Goal: Task Accomplishment & Management: Use online tool/utility

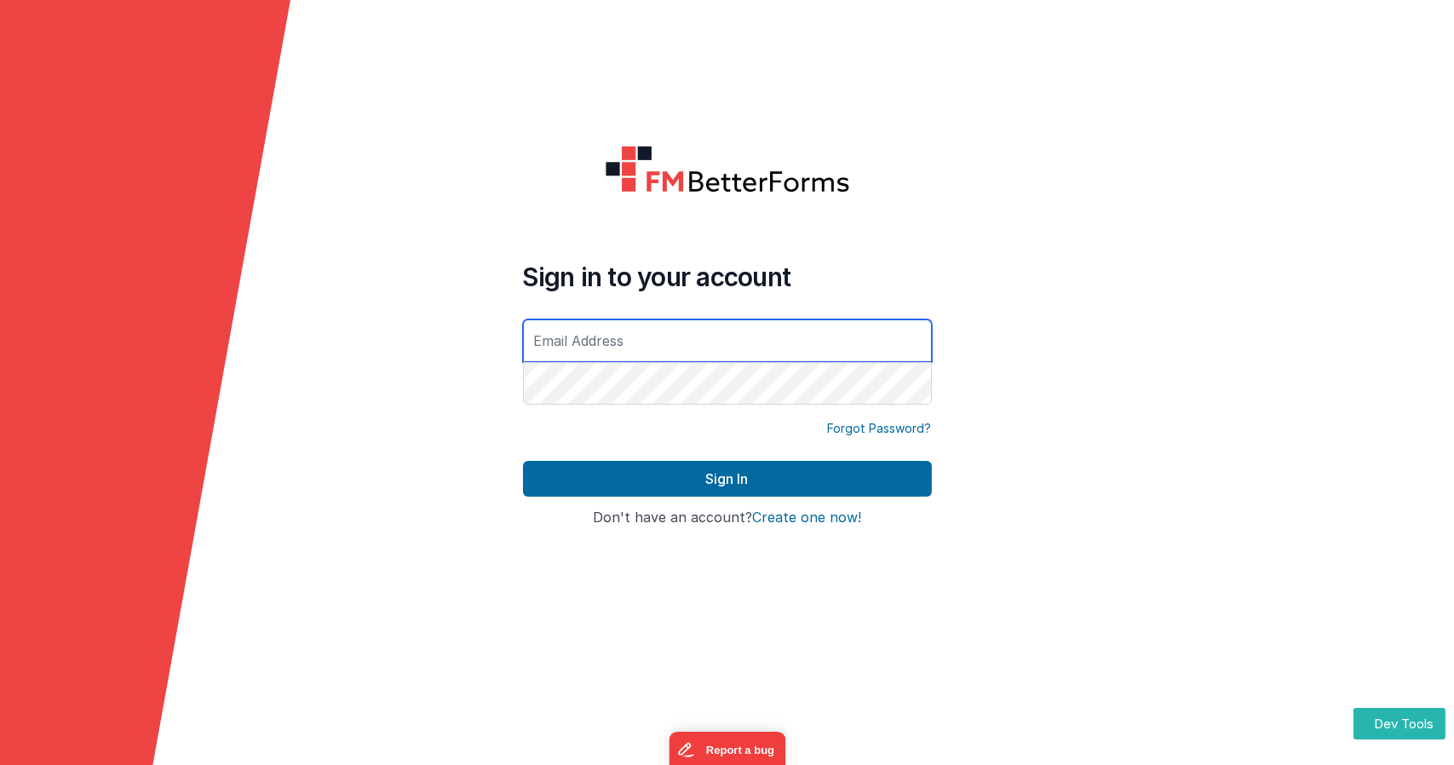
click at [625, 343] on input "text" at bounding box center [727, 340] width 409 height 43
type input "[EMAIL_ADDRESS][DOMAIN_NAME]"
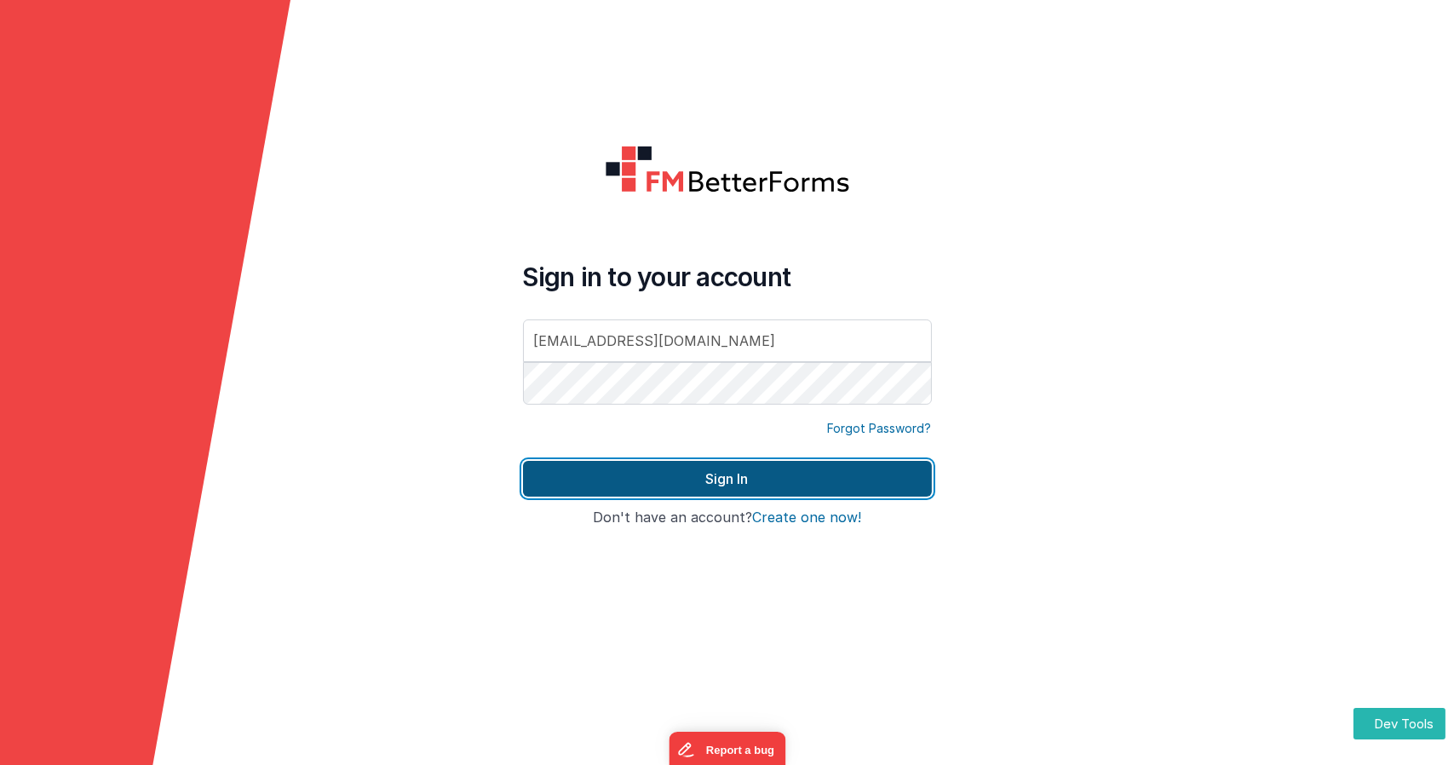
click at [666, 475] on button "Sign In" at bounding box center [727, 479] width 409 height 36
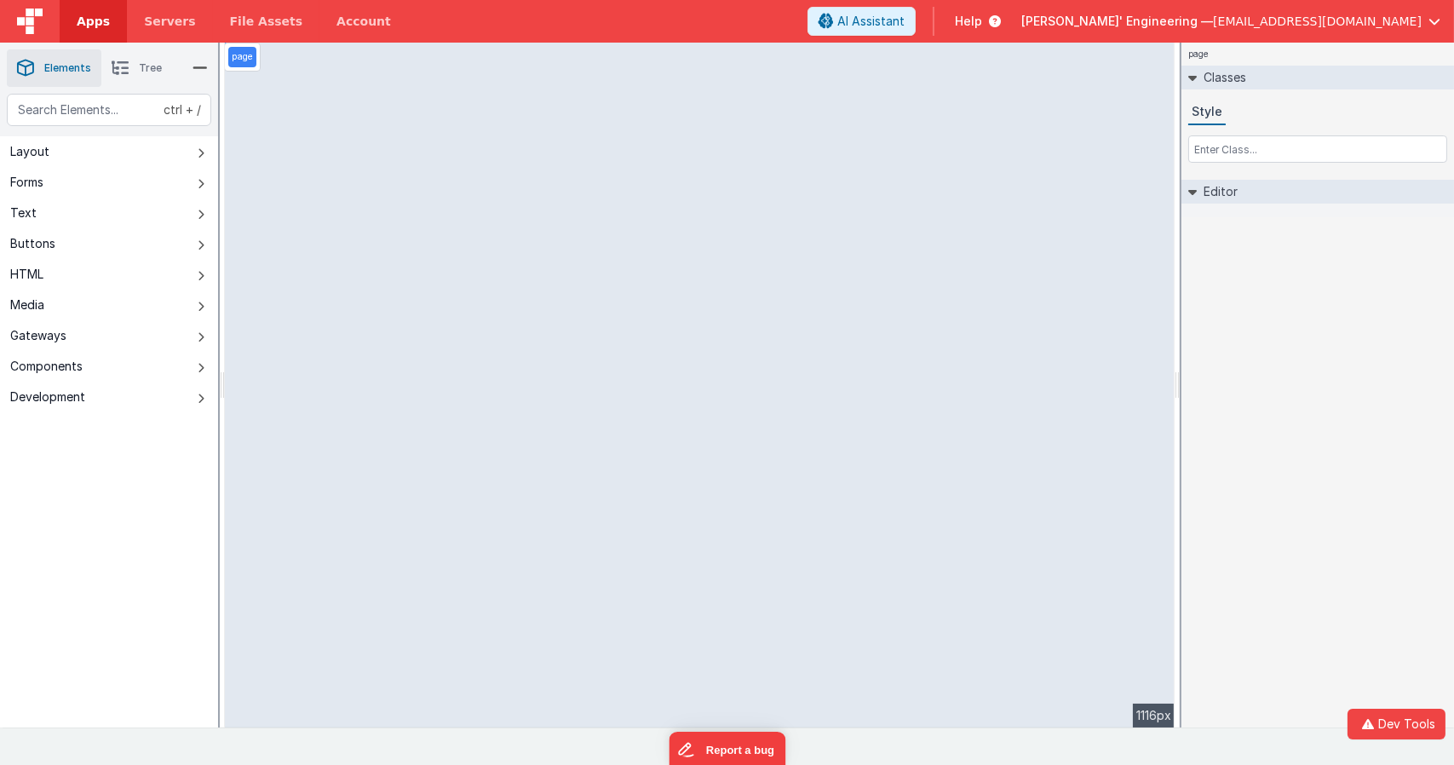
click at [1321, 338] on div "page Classes Style Editor DEV: Focus DEV: builderToggleConditionalCSS DEV: Remo…" at bounding box center [1318, 385] width 273 height 685
click at [1, 85] on ul "Elements Tree" at bounding box center [109, 68] width 218 height 51
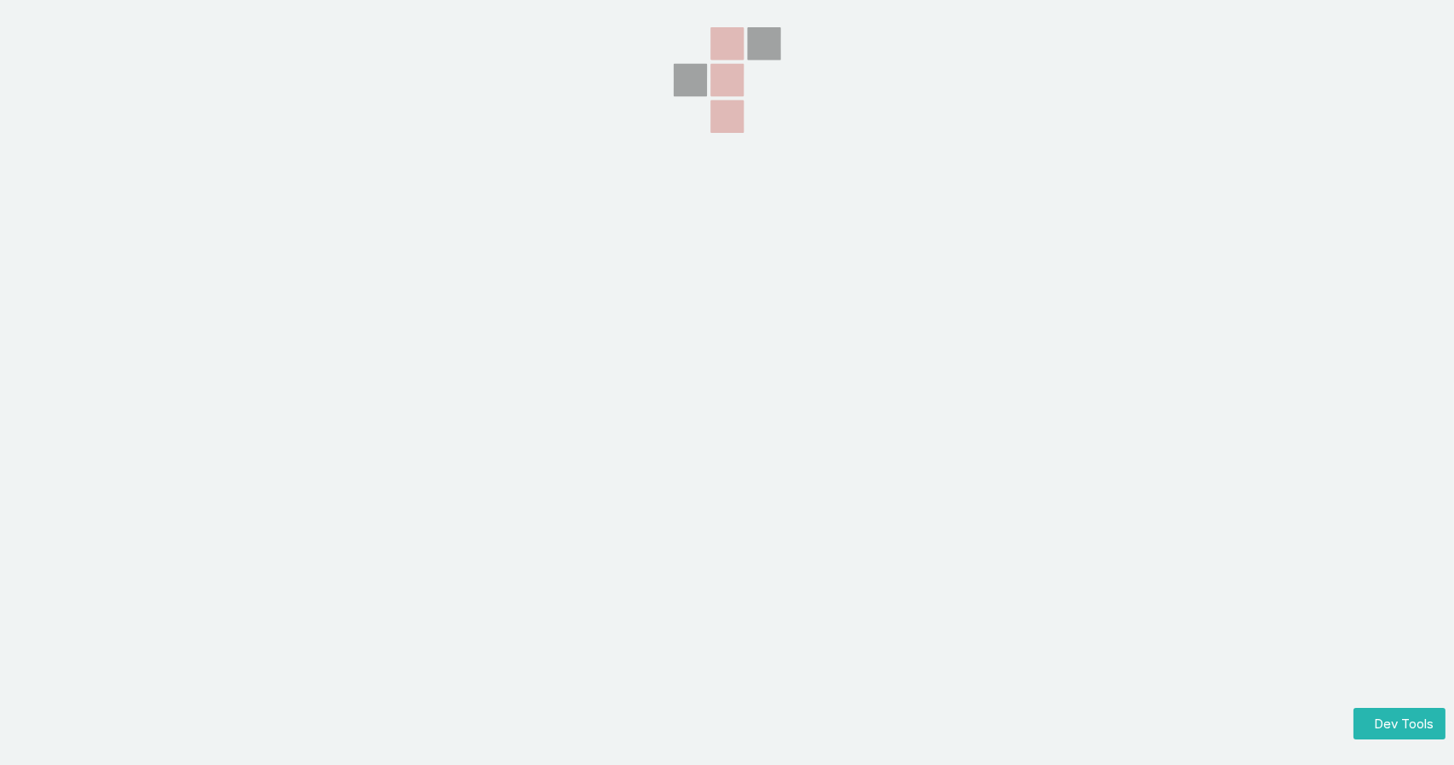
click at [42, 76] on section at bounding box center [727, 191] width 1454 height 383
